Goal: Navigation & Orientation: Go to known website

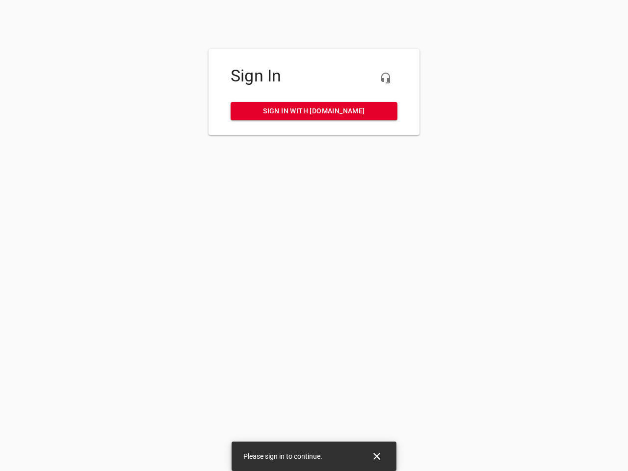
click at [386, 78] on icon "button" at bounding box center [386, 78] width 12 height 12
click at [377, 457] on icon "Close" at bounding box center [377, 456] width 7 height 7
